Goal: Task Accomplishment & Management: Manage account settings

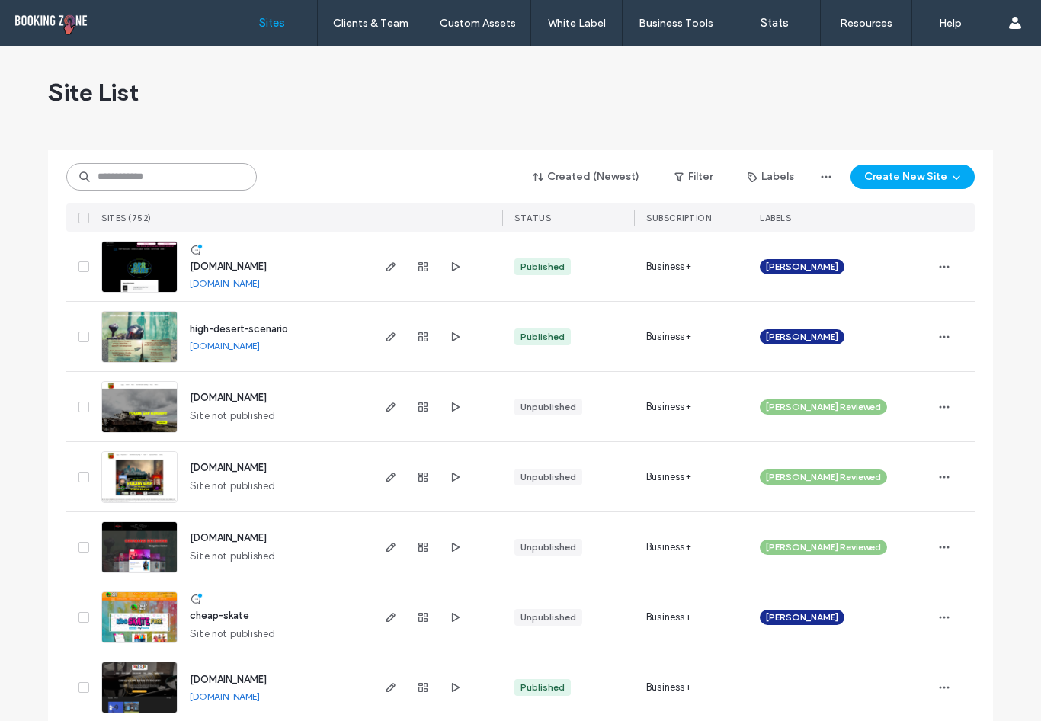
click at [153, 184] on input at bounding box center [161, 176] width 190 height 27
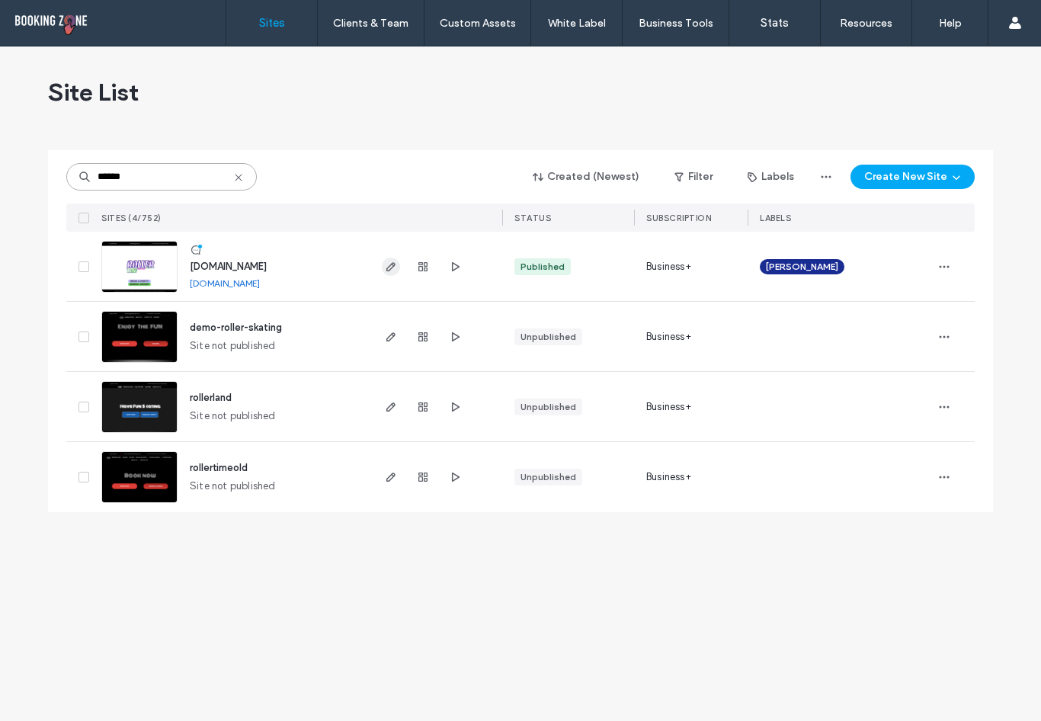
type input "******"
click at [392, 261] on icon "button" at bounding box center [391, 267] width 12 height 12
type input "******"
click at [214, 266] on span "[DOMAIN_NAME]" at bounding box center [228, 266] width 77 height 11
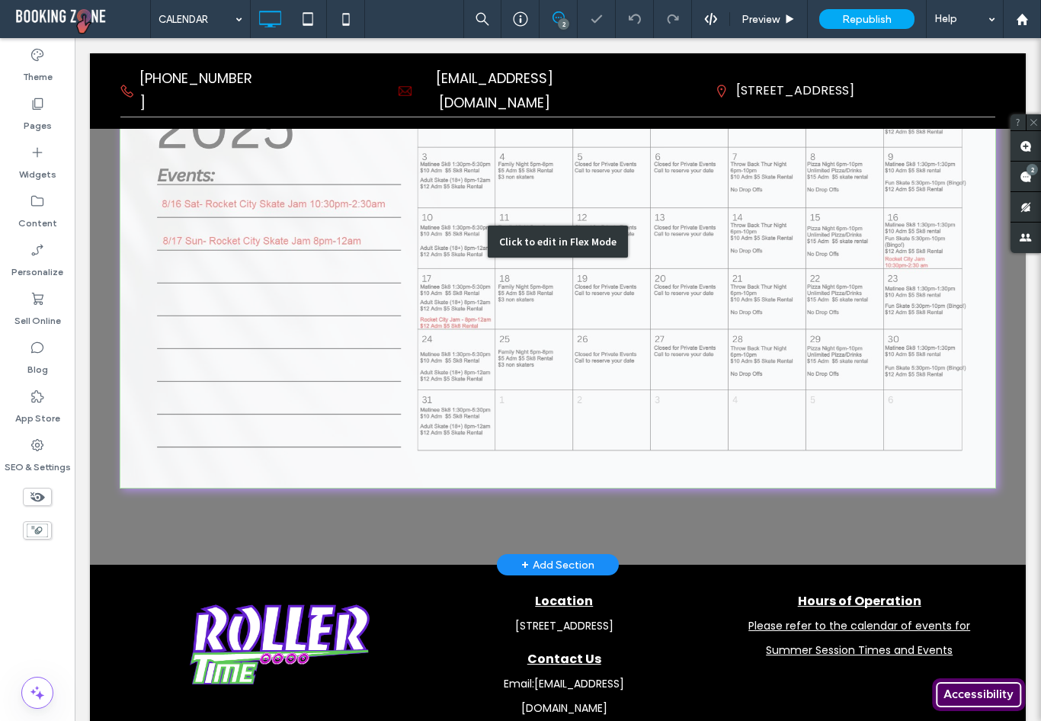
scroll to position [229, 0]
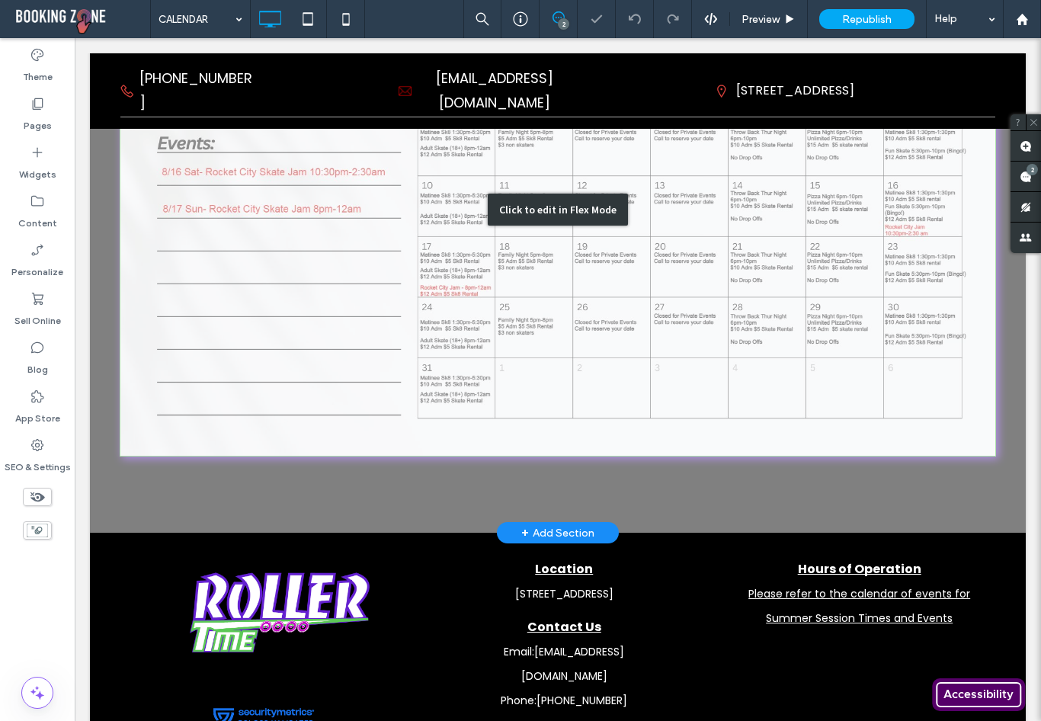
click at [327, 286] on div "Click to edit in Flex Mode" at bounding box center [557, 209] width 935 height 646
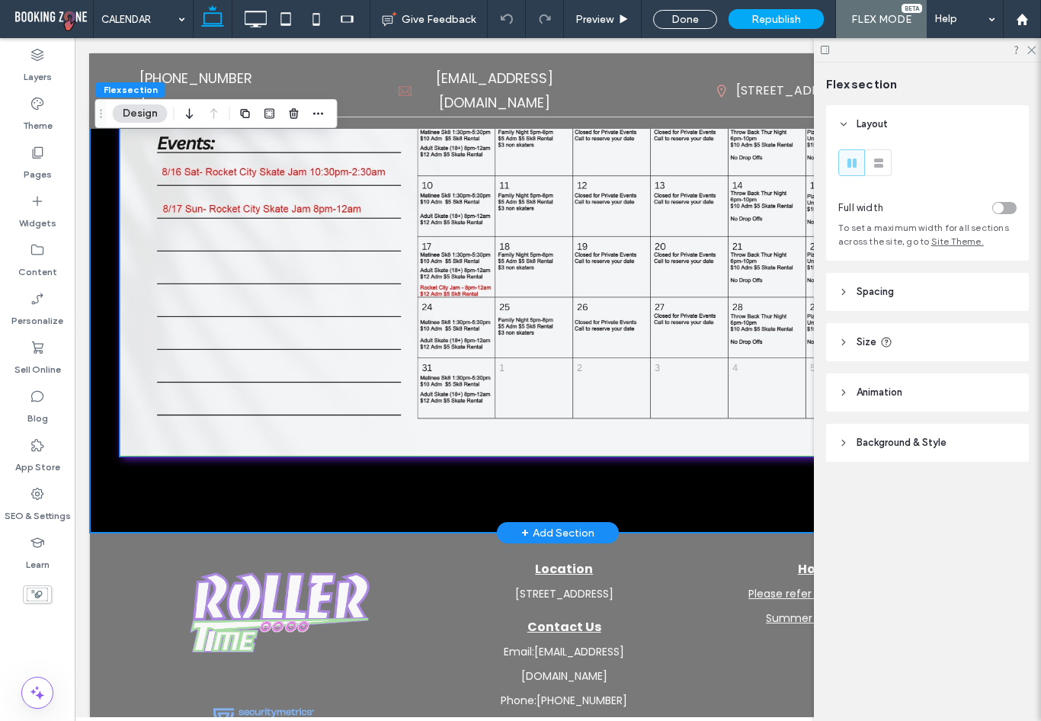
click at [327, 286] on img at bounding box center [558, 210] width 877 height 494
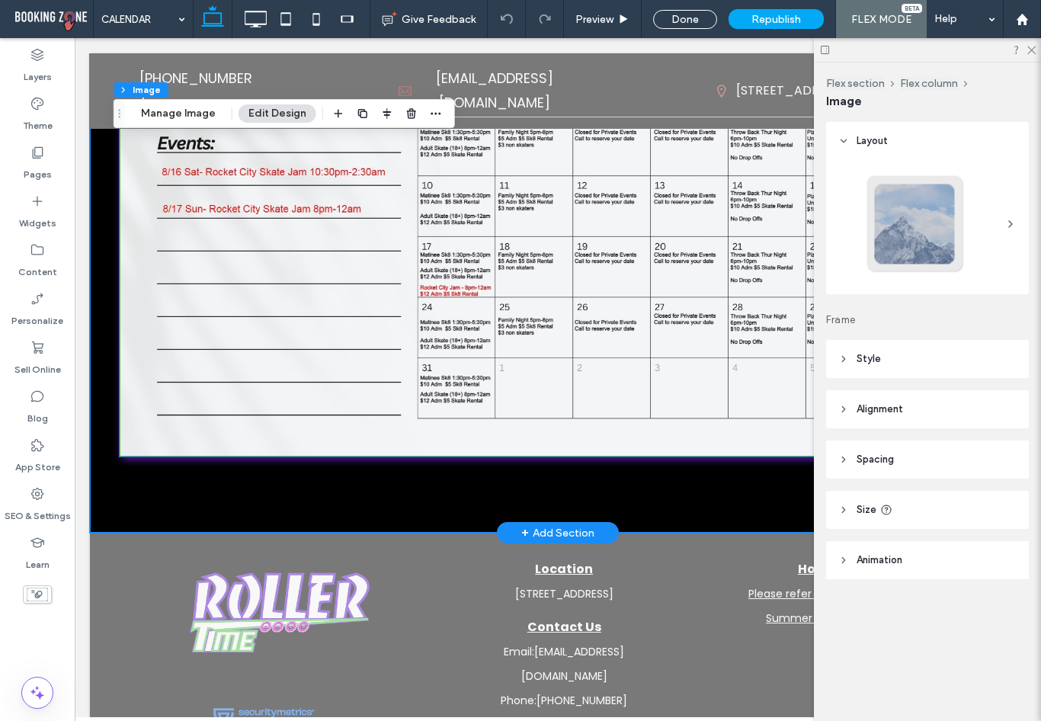
type input "*"
type input "***"
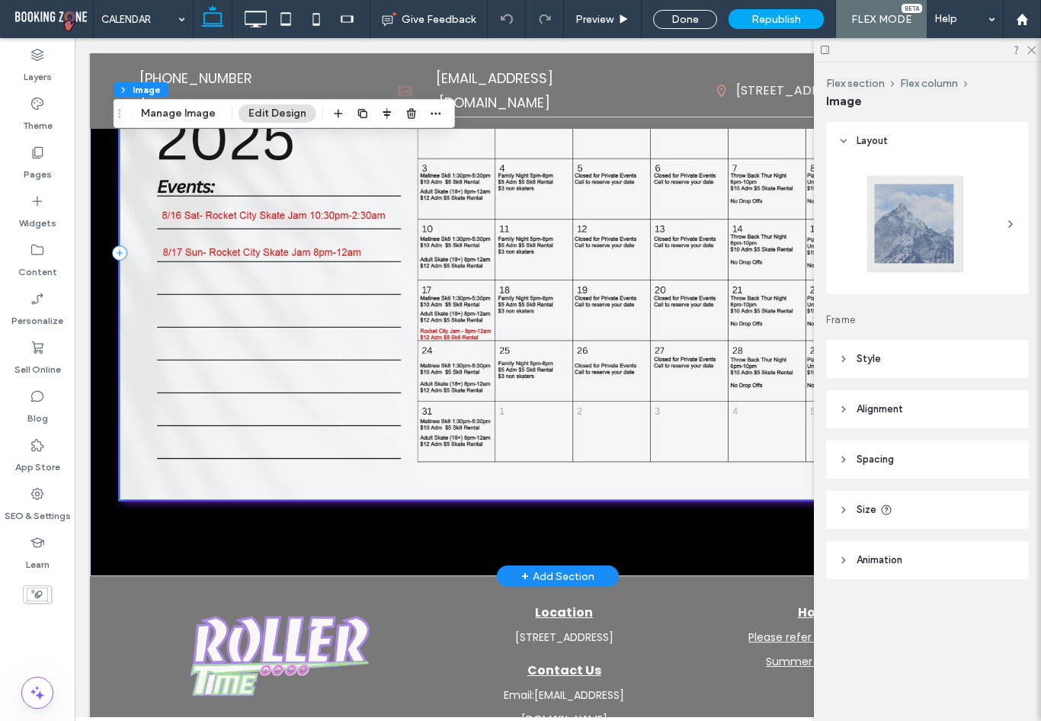
scroll to position [152, 0]
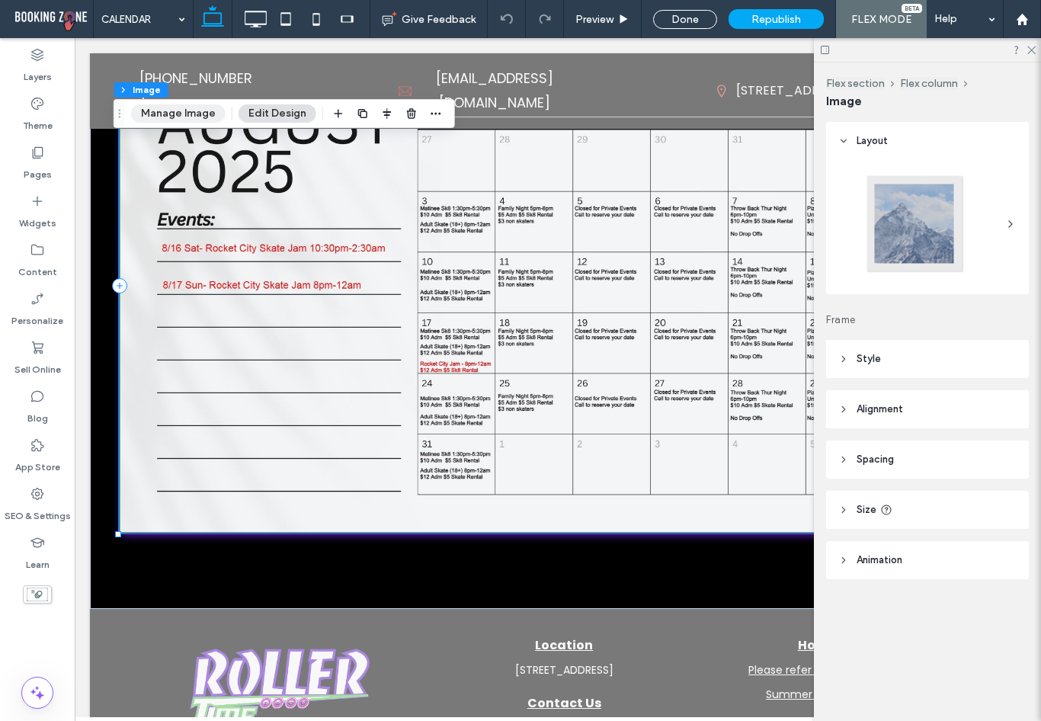
click at [182, 117] on button "Manage Image" at bounding box center [178, 113] width 94 height 18
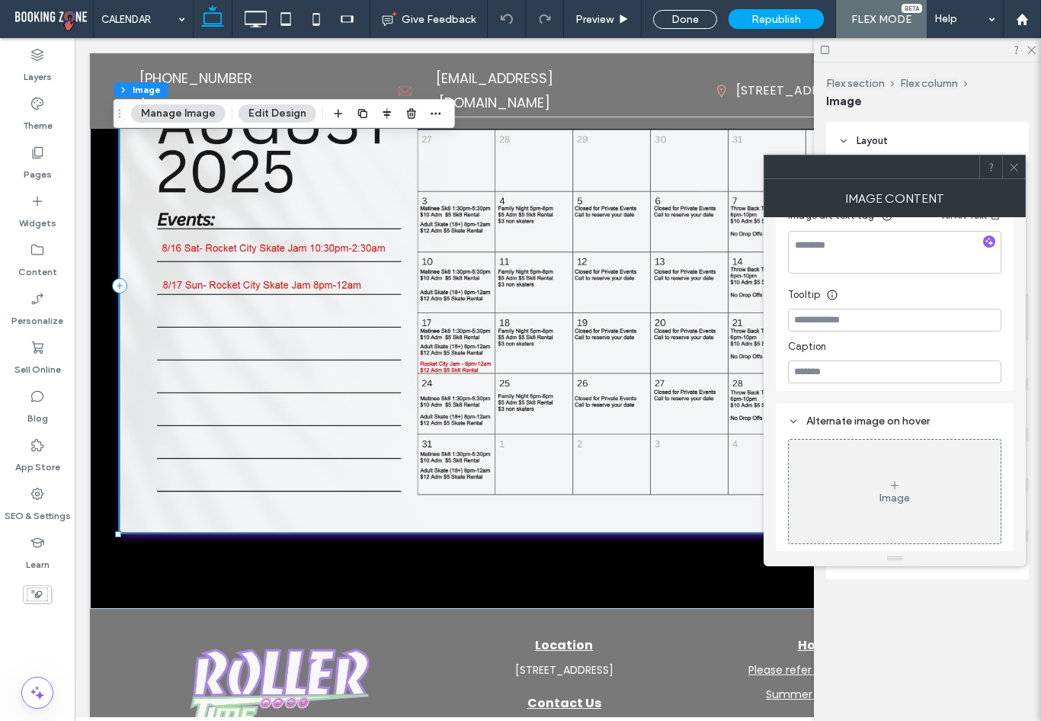
scroll to position [431, 0]
click at [253, 115] on button "Edit Design" at bounding box center [277, 113] width 78 height 18
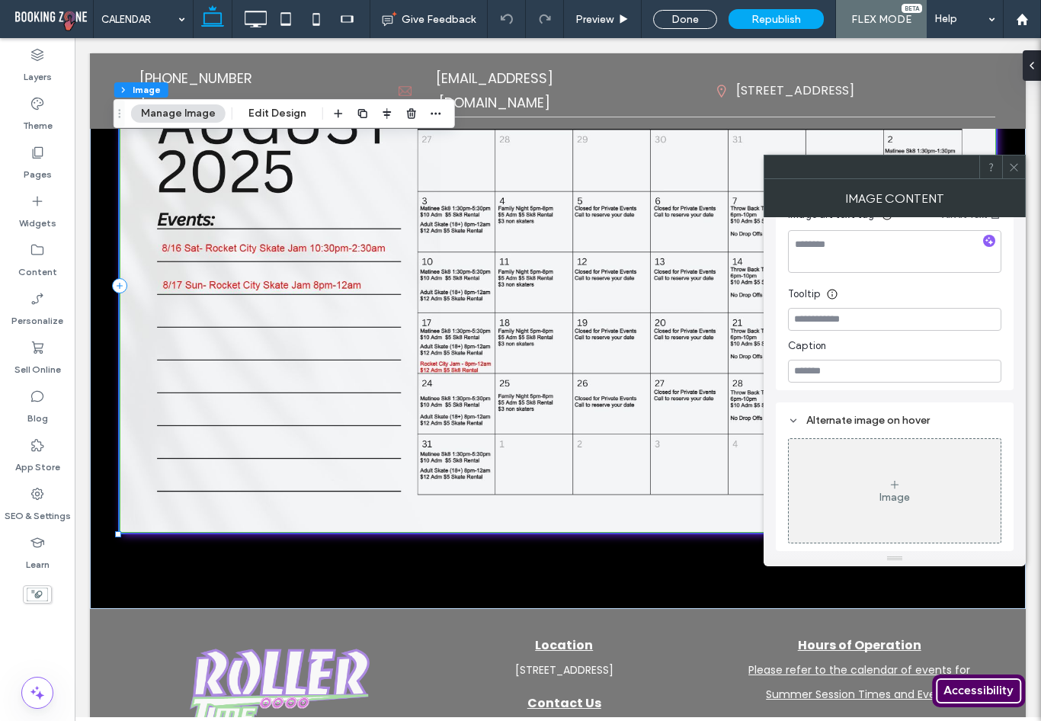
click at [1011, 172] on icon at bounding box center [1013, 166] width 11 height 11
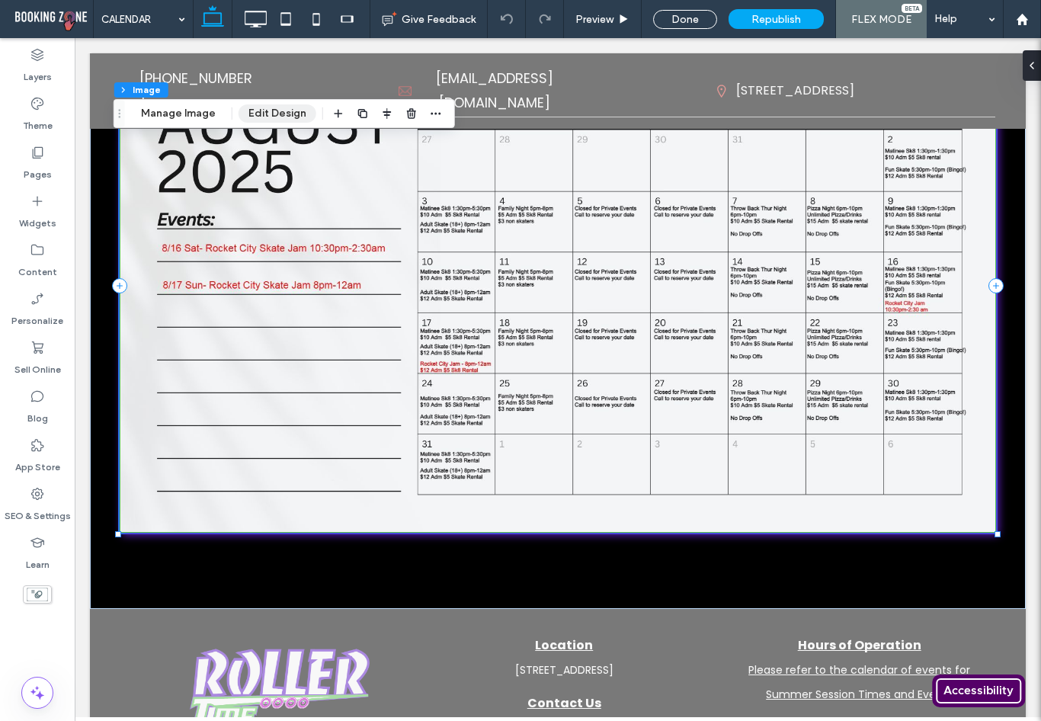
click at [270, 119] on button "Edit Design" at bounding box center [277, 113] width 78 height 18
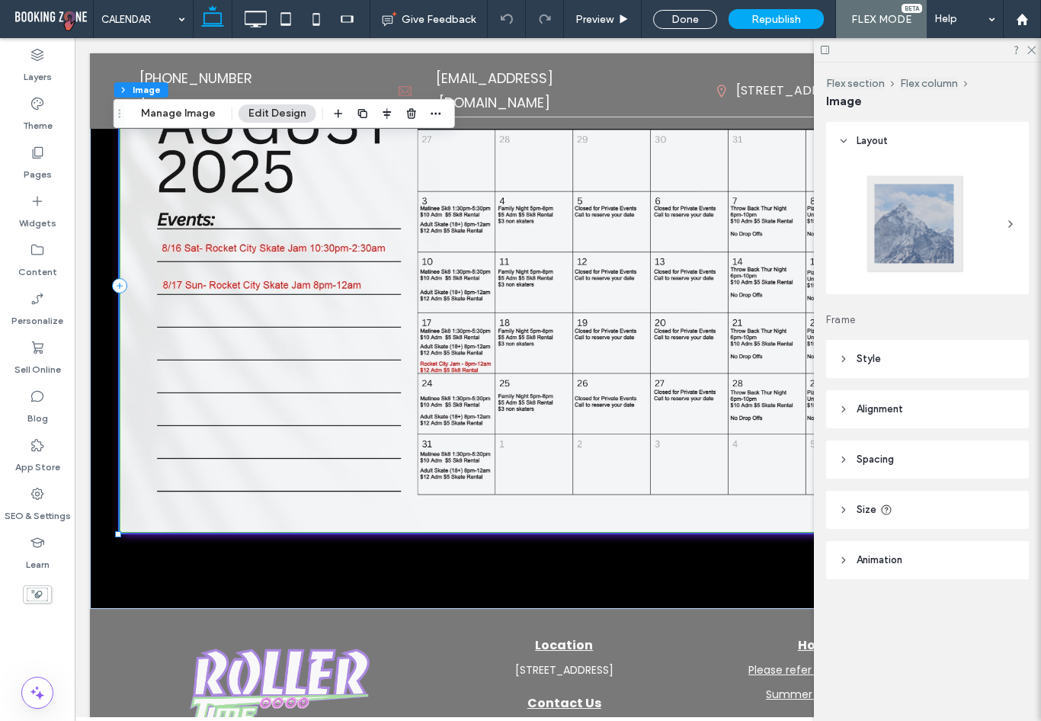
click at [843, 561] on icon at bounding box center [843, 560] width 11 height 11
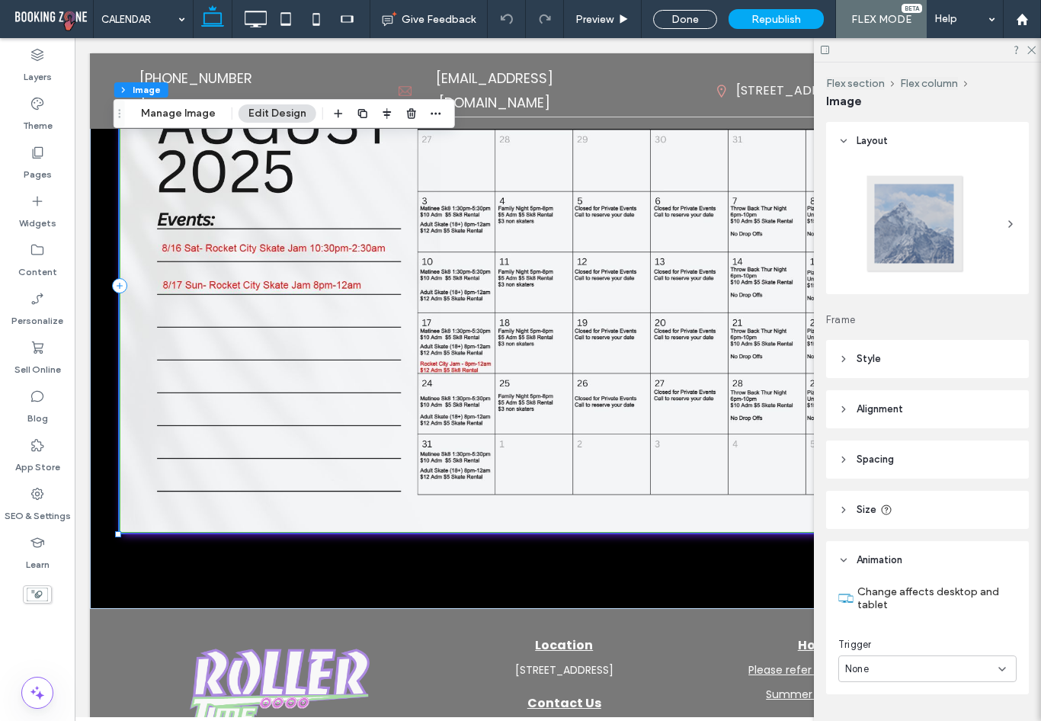
scroll to position [40, 0]
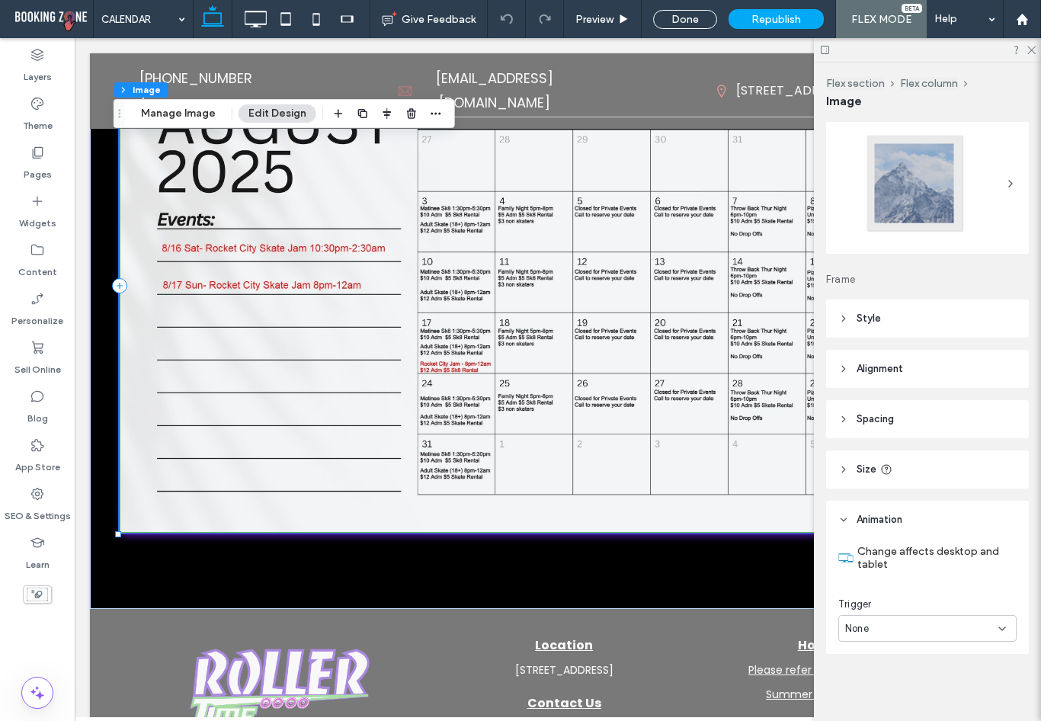
click at [841, 515] on icon at bounding box center [843, 519] width 11 height 11
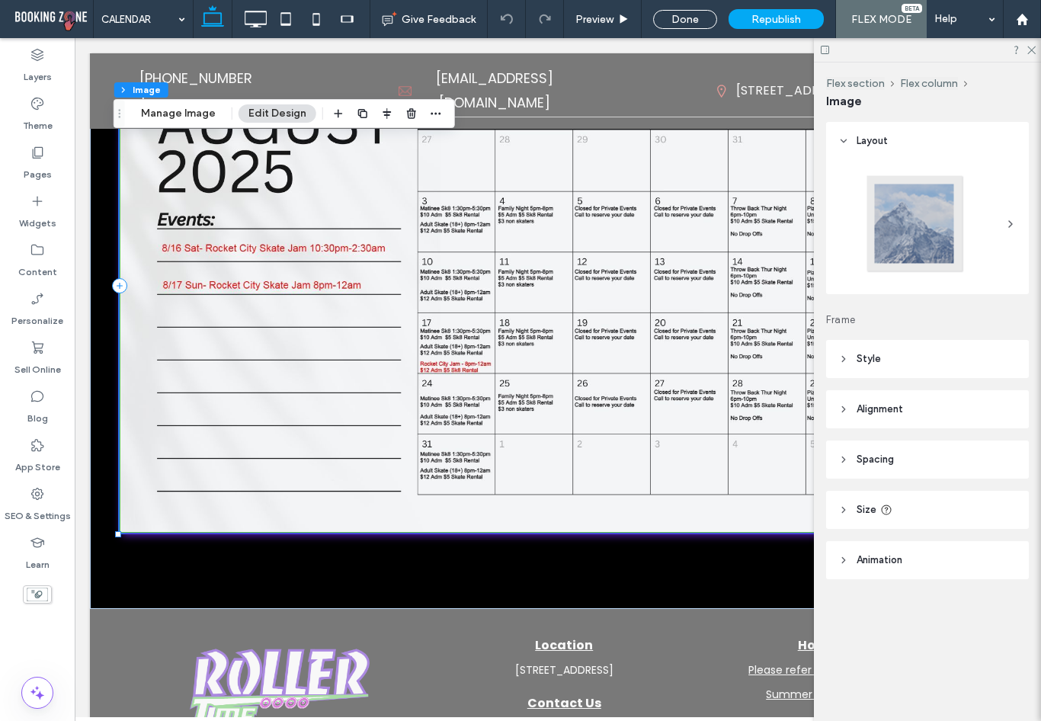
scroll to position [0, 0]
click at [841, 362] on icon at bounding box center [843, 358] width 11 height 11
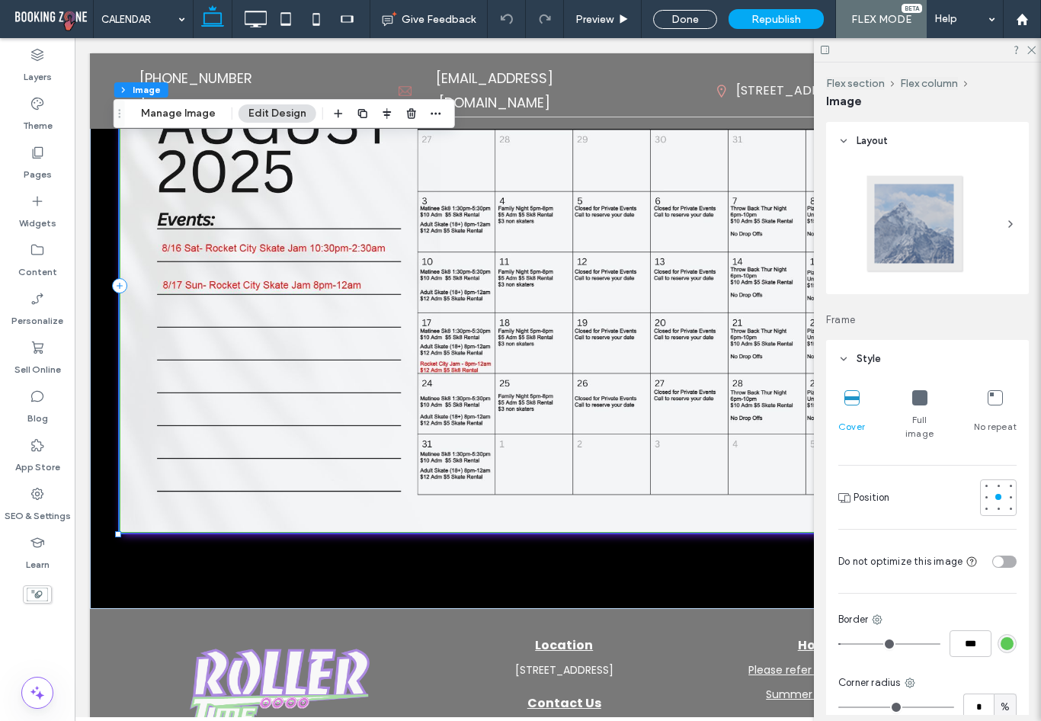
click at [912, 393] on icon at bounding box center [919, 397] width 15 height 15
click at [912, 406] on div at bounding box center [919, 398] width 15 height 17
click at [1026, 50] on icon at bounding box center [1030, 49] width 10 height 10
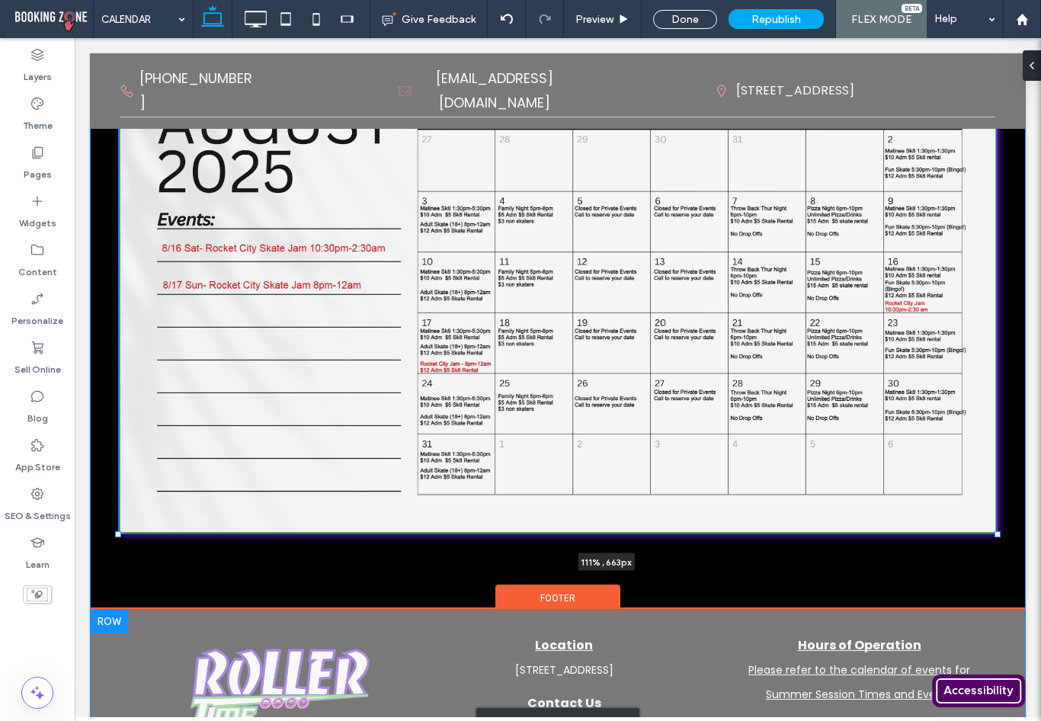
drag, startPoint x: 992, startPoint y: 533, endPoint x: 990, endPoint y: 617, distance: 83.8
click at [990, 617] on div "[PHONE_NUMBER] Click To Paste [EMAIL_ADDRESS][DOMAIN_NAME] Click To Paste [STRE…" at bounding box center [557, 394] width 935 height 987
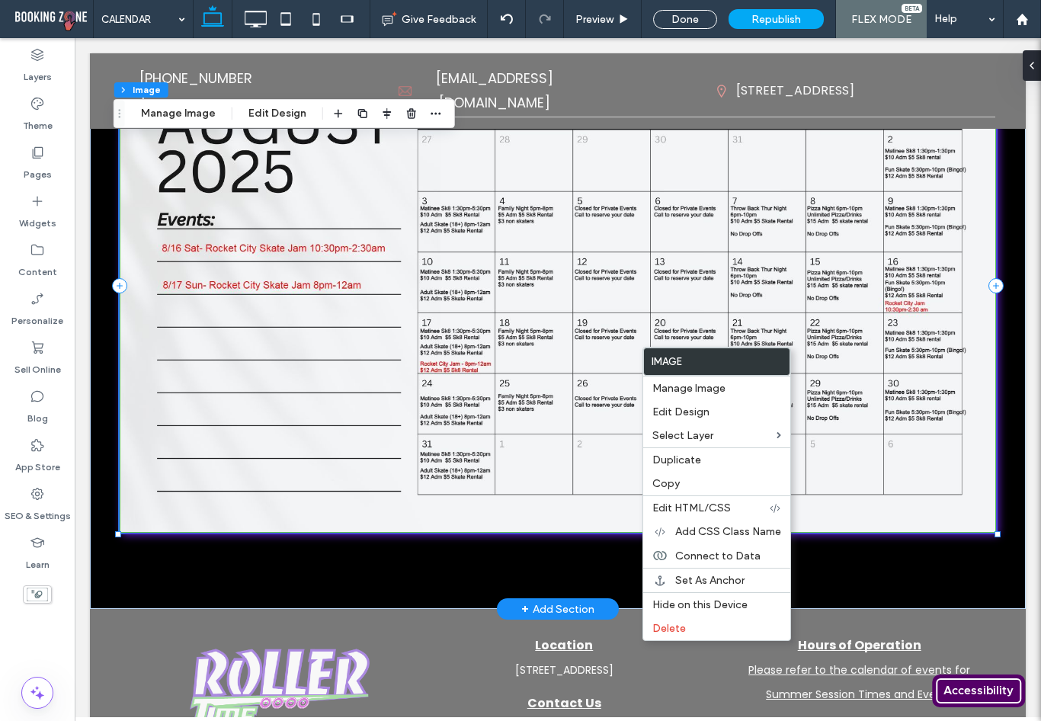
click at [497, 461] on img at bounding box center [558, 286] width 877 height 494
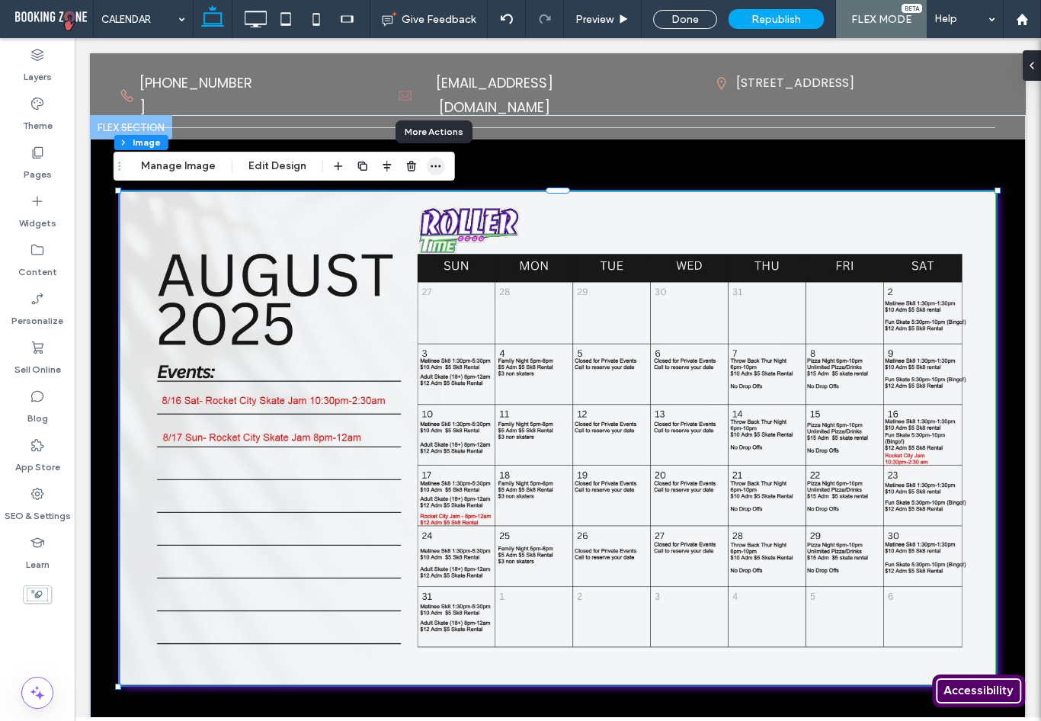
click at [431, 168] on icon "button" at bounding box center [436, 166] width 12 height 12
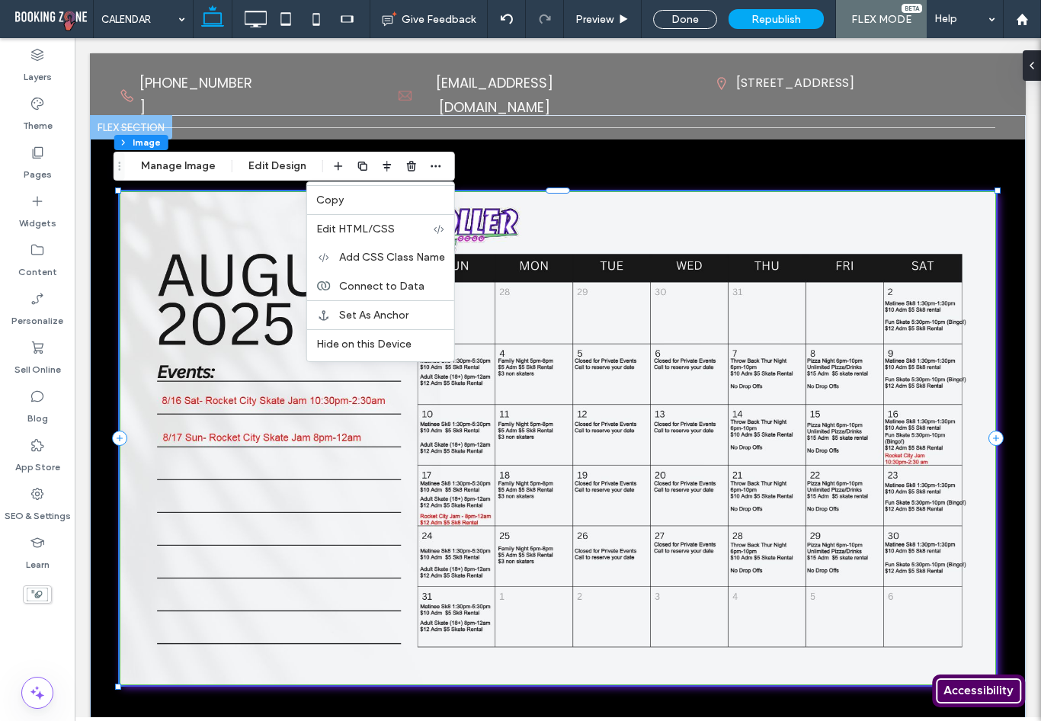
click at [635, 302] on img at bounding box center [558, 438] width 877 height 494
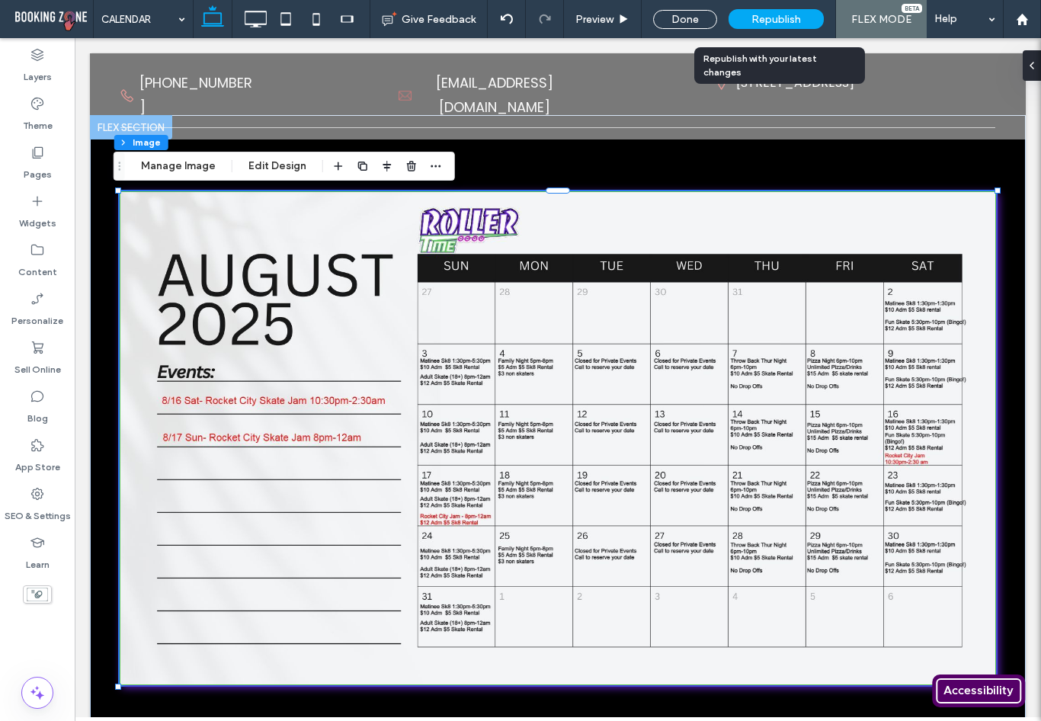
click at [779, 18] on span "Republish" at bounding box center [776, 19] width 50 height 13
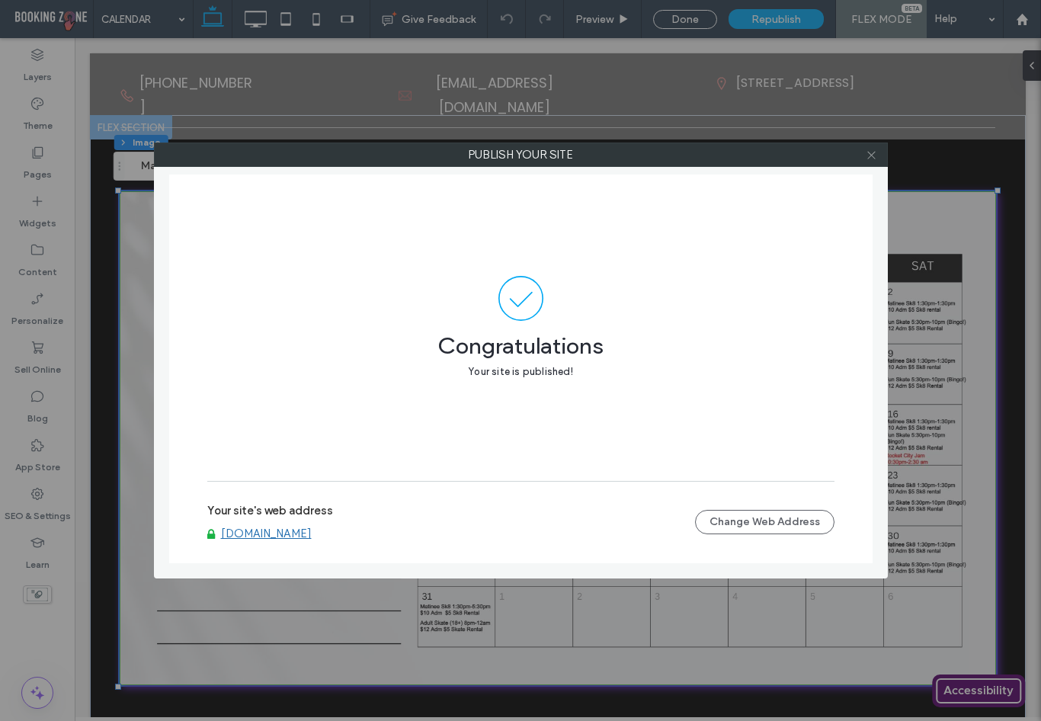
click at [871, 157] on icon at bounding box center [870, 154] width 11 height 11
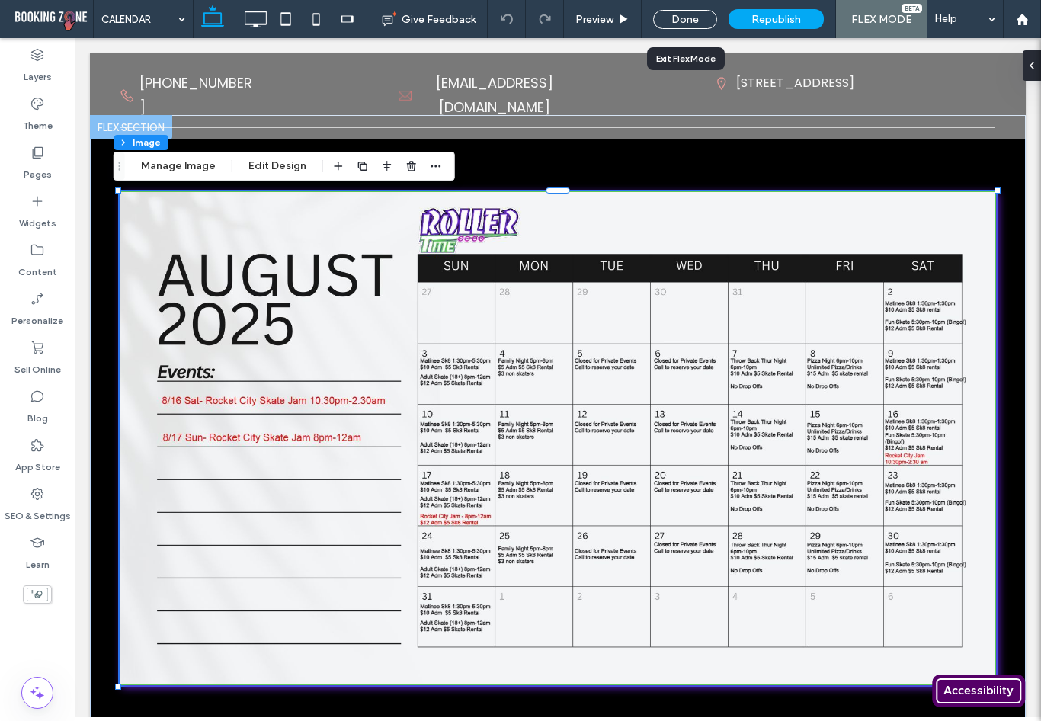
click at [686, 29] on div "Done" at bounding box center [684, 19] width 87 height 38
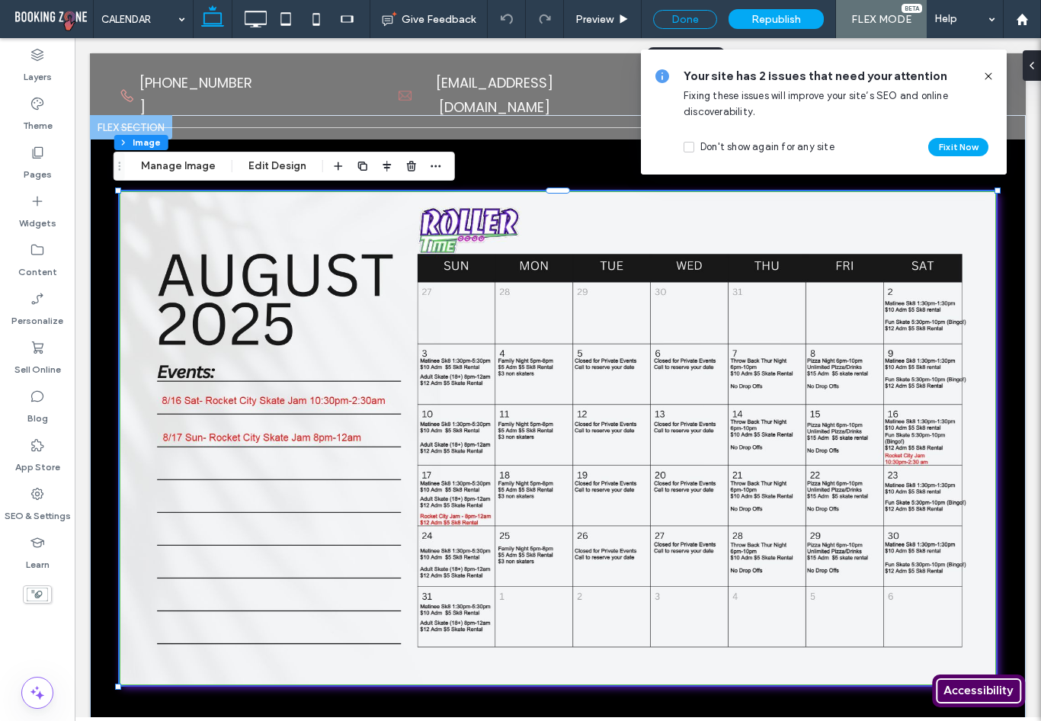
click at [688, 10] on div "Done" at bounding box center [685, 19] width 64 height 19
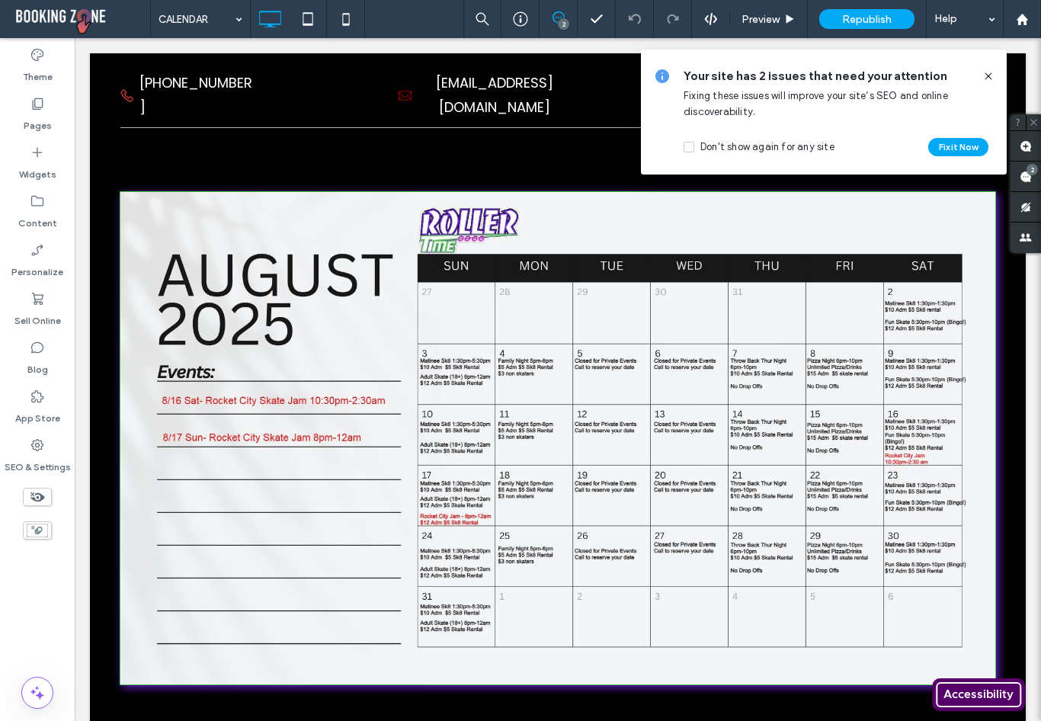
drag, startPoint x: 986, startPoint y: 73, endPoint x: 912, endPoint y: 35, distance: 83.8
click at [986, 73] on icon at bounding box center [988, 76] width 12 height 12
